Goal: Ask a question

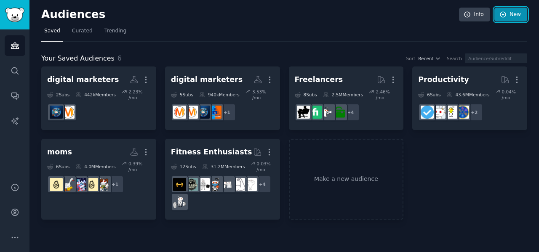
click at [514, 14] on link "New" at bounding box center [511, 15] width 33 height 14
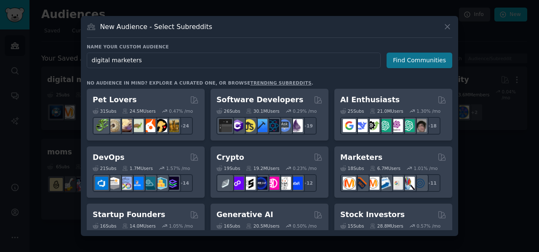
type input "digital marketers"
click at [442, 58] on button "Find Communities" at bounding box center [420, 61] width 66 height 16
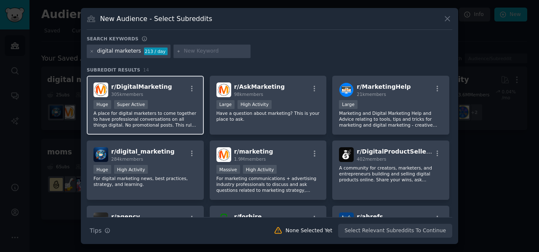
click at [178, 106] on div ">= 95th percentile for submissions / day Huge Super Active" at bounding box center [146, 105] width 104 height 11
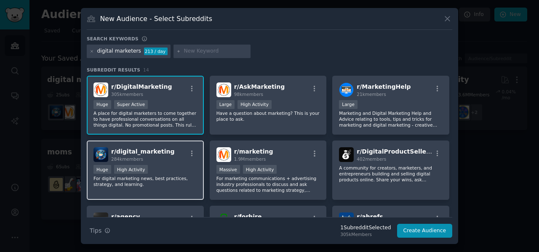
click at [178, 148] on div "r/ digital_marketing 284k members" at bounding box center [146, 155] width 104 height 15
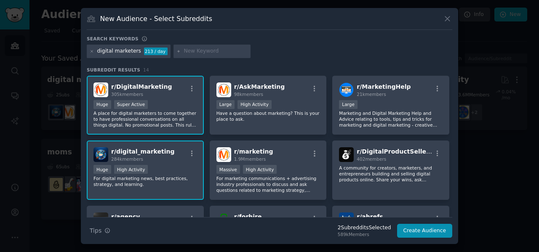
scroll to position [31, 0]
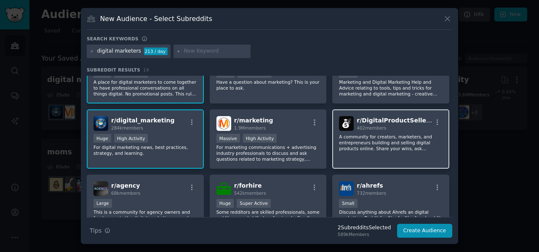
click at [384, 150] on p "A community for creators, marketers, and entrepreneurs building and selling dig…" at bounding box center [391, 143] width 104 height 18
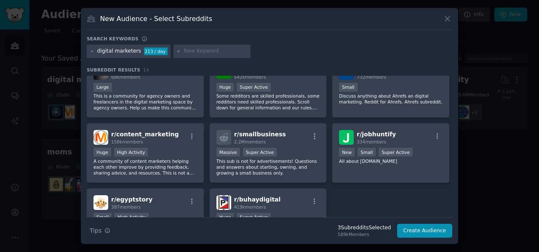
scroll to position [150, 0]
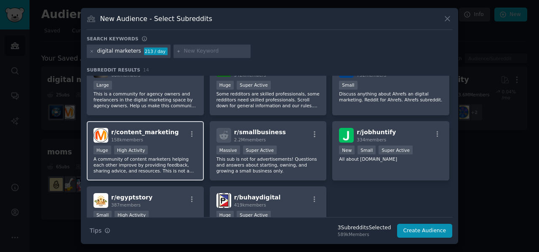
click at [170, 129] on div "r/ content_marketing 158k members" at bounding box center [146, 135] width 104 height 15
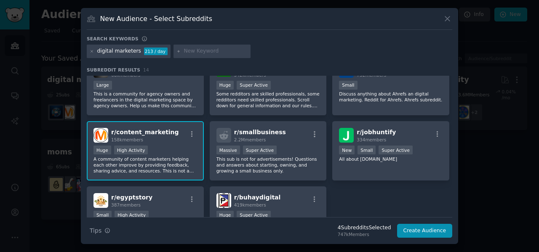
drag, startPoint x: 341, startPoint y: 227, endPoint x: 379, endPoint y: 236, distance: 39.8
click at [379, 236] on div "4 Subreddit s Selected 747k Members" at bounding box center [364, 231] width 65 height 13
click at [380, 234] on div "747k Members" at bounding box center [365, 235] width 54 height 6
click at [432, 233] on button "Create Audience" at bounding box center [425, 231] width 56 height 14
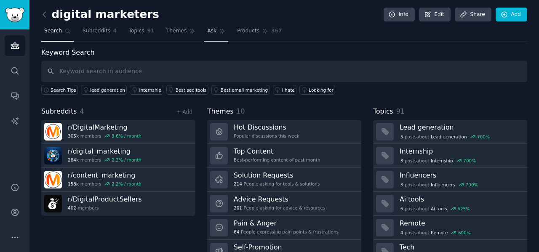
click at [216, 29] on link "Ask" at bounding box center [216, 32] width 24 height 17
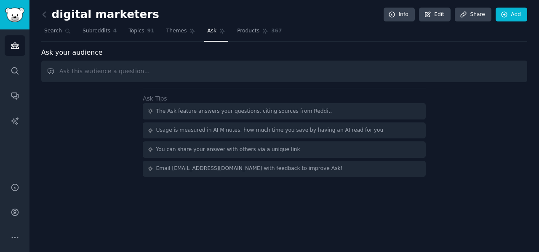
click at [139, 70] on input "text" at bounding box center [284, 71] width 486 height 21
click at [199, 72] on input "text" at bounding box center [284, 71] width 486 height 21
type input "what are the biggest problems and pain points that digital marketers face [DATE…"
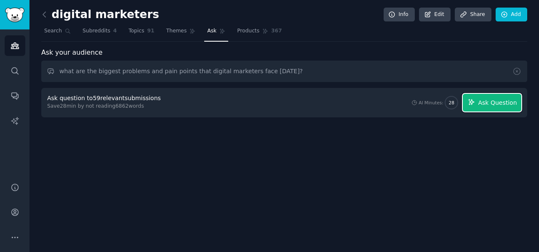
click at [505, 105] on span "Ask Question" at bounding box center [497, 103] width 39 height 9
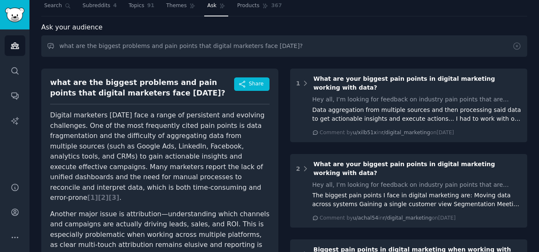
scroll to position [31, 0]
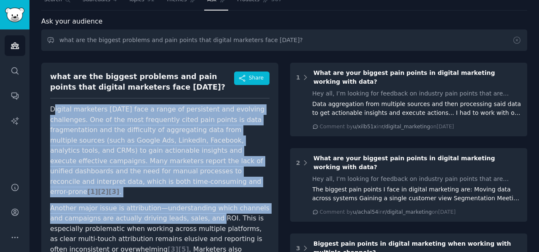
drag, startPoint x: 53, startPoint y: 107, endPoint x: 194, endPoint y: 204, distance: 170.7
click at [194, 204] on p "Another major issue is attribution—understanding which channels and campaigns a…" at bounding box center [160, 240] width 220 height 72
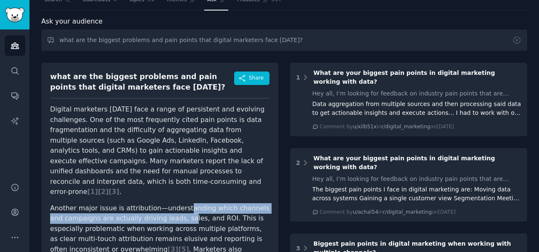
drag, startPoint x: 179, startPoint y: 198, endPoint x: 169, endPoint y: 204, distance: 12.3
click at [169, 204] on p "Another major issue is attribution—understanding which channels and campaigns a…" at bounding box center [160, 240] width 220 height 72
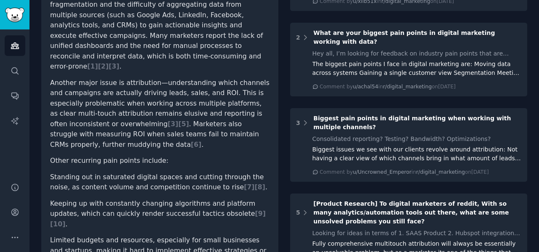
scroll to position [157, 0]
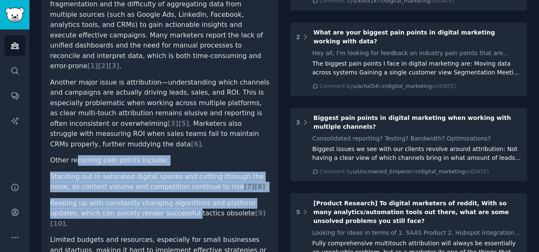
drag, startPoint x: 74, startPoint y: 148, endPoint x: 161, endPoint y: 207, distance: 105.1
click at [161, 207] on article "Digital marketers [DATE] face a range of persistent and evolving challenges. On…" at bounding box center [160, 165] width 220 height 372
click at [161, 207] on li "Keeping up with constantly changing algorithms and platform updates, which can …" at bounding box center [160, 214] width 220 height 31
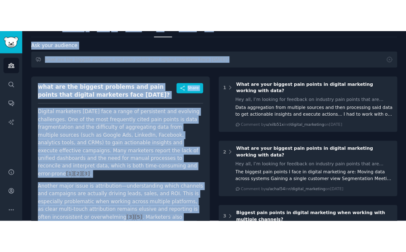
scroll to position [30, 0]
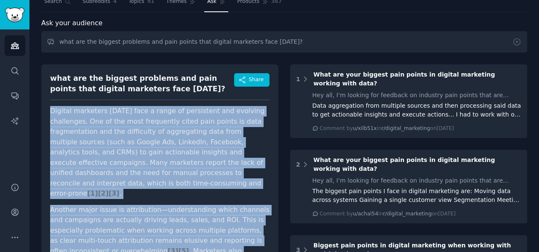
drag, startPoint x: 111, startPoint y: 218, endPoint x: 51, endPoint y: 112, distance: 121.9
copy article "Loremip dolorsita conse adip e seddo ei temporinci utl etdolore magnaaliqu. Eni…"
click at [135, 117] on p "Digital marketers [DATE] face a range of persistent and evolving challenges. On…" at bounding box center [160, 152] width 220 height 93
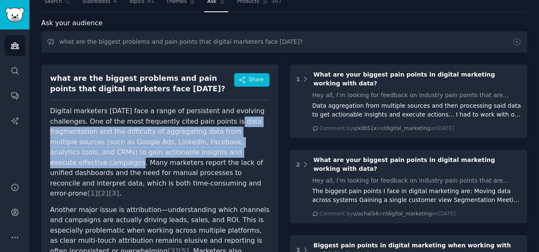
drag, startPoint x: 227, startPoint y: 121, endPoint x: 268, endPoint y: 153, distance: 52.5
click at [268, 153] on p "Digital marketers [DATE] face a range of persistent and evolving challenges. On…" at bounding box center [160, 152] width 220 height 93
copy p "data fragmentation and the difficulty of aggregating data from multiple sources…"
